Goal: Task Accomplishment & Management: Manage account settings

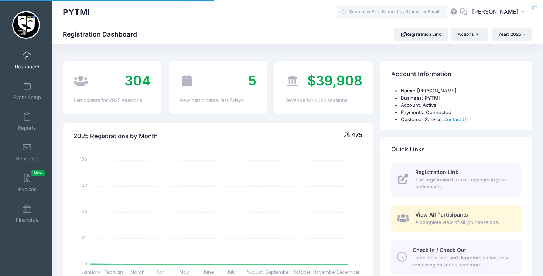
select select
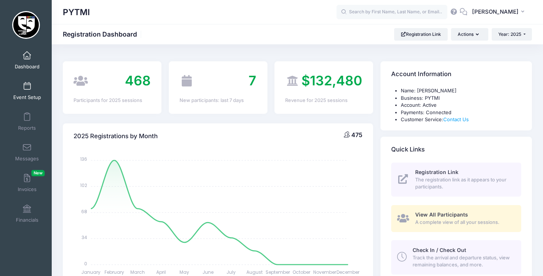
click at [27, 88] on span at bounding box center [27, 86] width 0 height 8
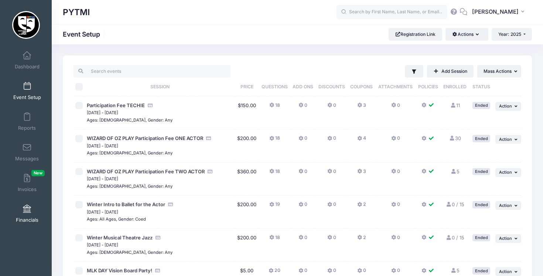
click at [27, 209] on span at bounding box center [27, 209] width 0 height 8
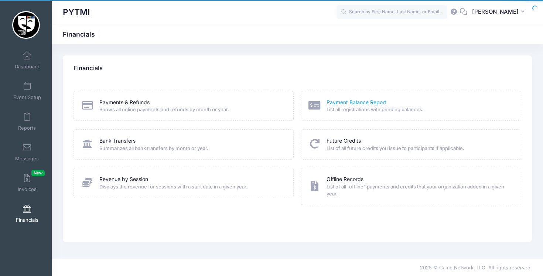
click at [359, 100] on link "Payment Balance Report" at bounding box center [357, 103] width 60 height 8
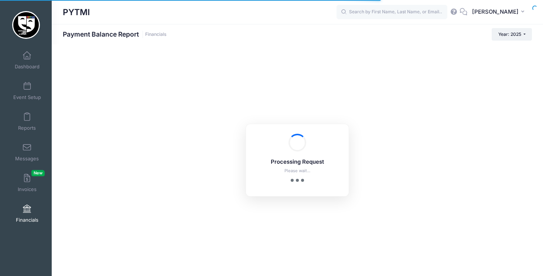
select select "10"
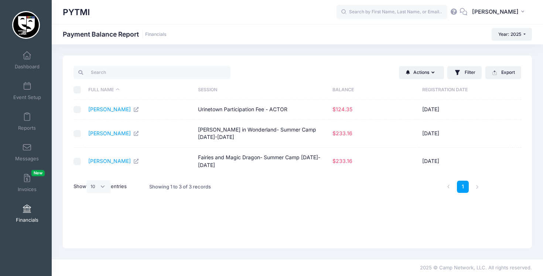
click at [78, 113] on input "checkbox" at bounding box center [77, 109] width 7 height 7
checkbox input "true"
click at [78, 125] on td at bounding box center [79, 134] width 11 height 28
click at [79, 132] on input "checkbox" at bounding box center [77, 133] width 7 height 7
checkbox input "true"
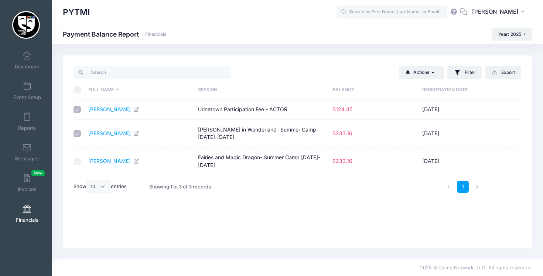
click at [79, 158] on input "checkbox" at bounding box center [77, 161] width 7 height 7
checkbox input "true"
click at [432, 73] on icon "button" at bounding box center [435, 73] width 6 height 0
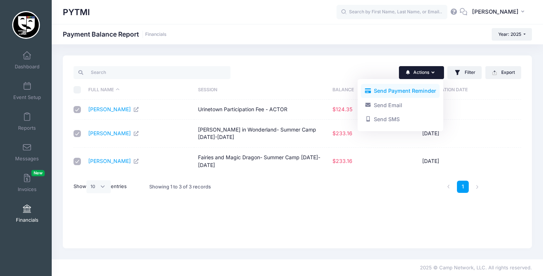
click at [419, 89] on link "Send Payment Reminder" at bounding box center [400, 91] width 79 height 14
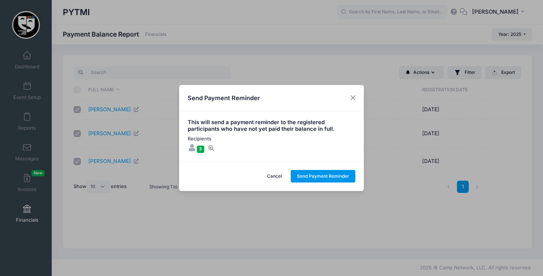
click at [328, 177] on button "Send Payment Reminder" at bounding box center [323, 176] width 65 height 13
